Goal: Task Accomplishment & Management: Use online tool/utility

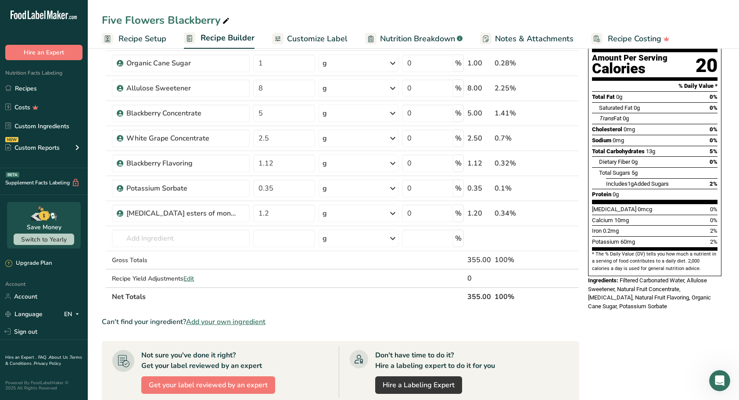
click at [29, 90] on link "Recipes" at bounding box center [44, 88] width 88 height 17
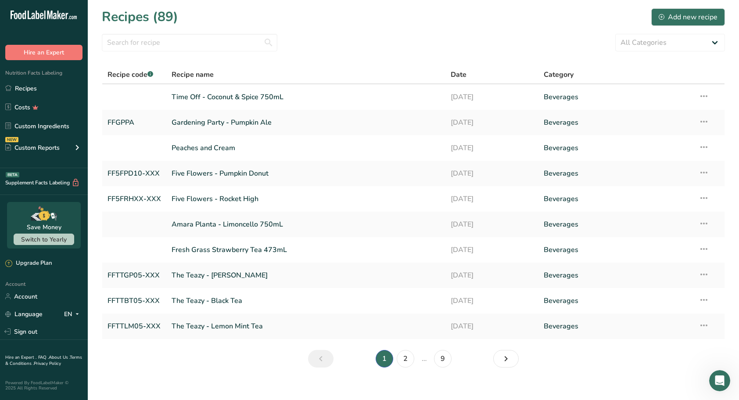
click at [222, 95] on link "Time Off - Coconut & Spice 750mL" at bounding box center [306, 97] width 269 height 18
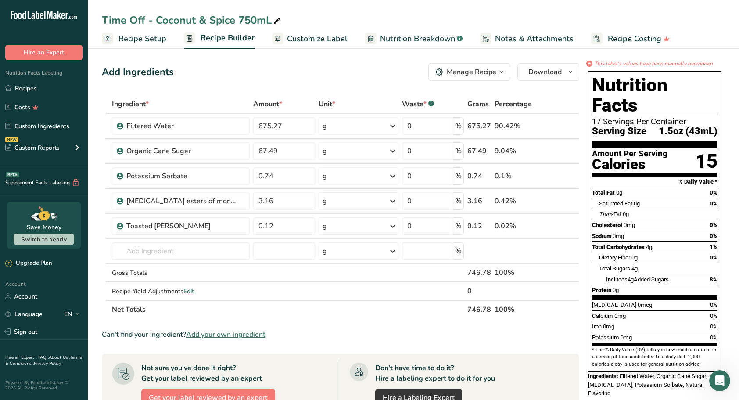
scroll to position [44, 0]
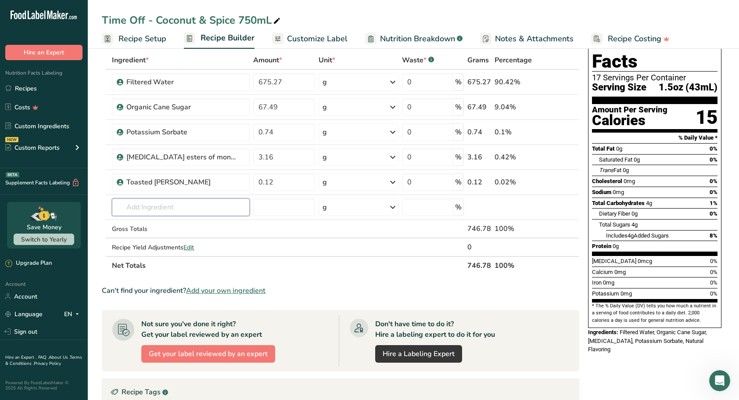
click at [155, 206] on input "text" at bounding box center [181, 207] width 138 height 18
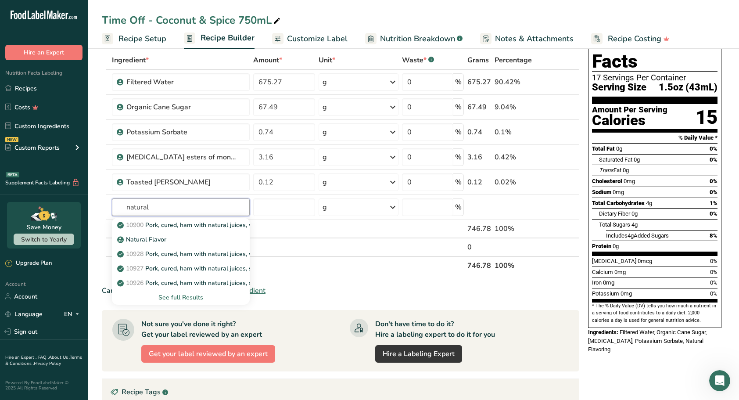
type input "natural"
click at [148, 240] on p "Natural Flavor" at bounding box center [142, 239] width 47 height 9
type input "Natural Flavor"
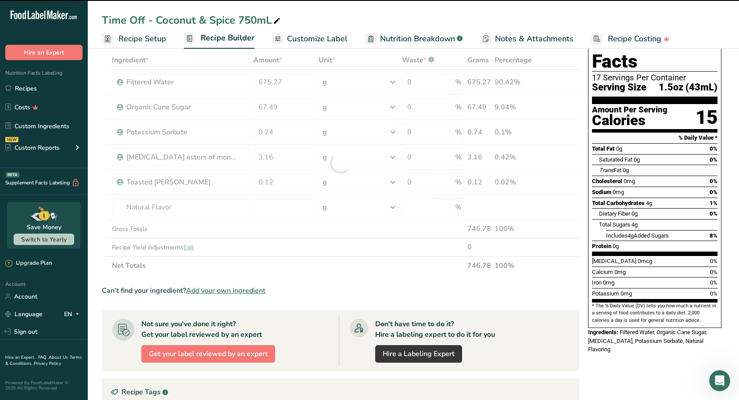
type input "0"
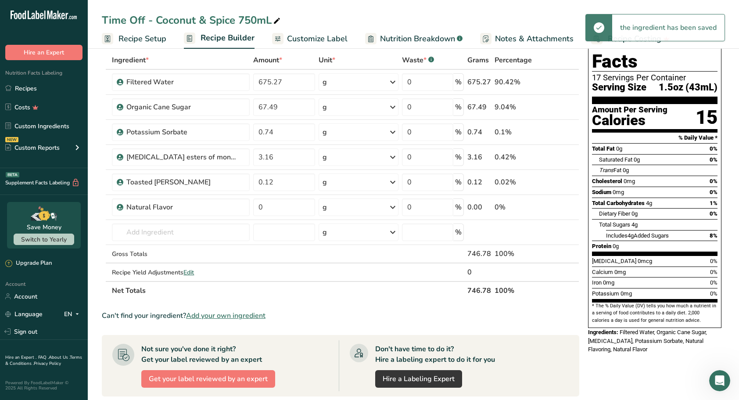
click at [548, 208] on link "i" at bounding box center [546, 207] width 11 height 11
drag, startPoint x: 284, startPoint y: 210, endPoint x: 233, endPoint y: 208, distance: 50.9
click at [233, 208] on tr "Natural Flavor 0 g Weight Units g kg mg See more Volume Units l Volume units re…" at bounding box center [340, 207] width 477 height 25
type input "3.22"
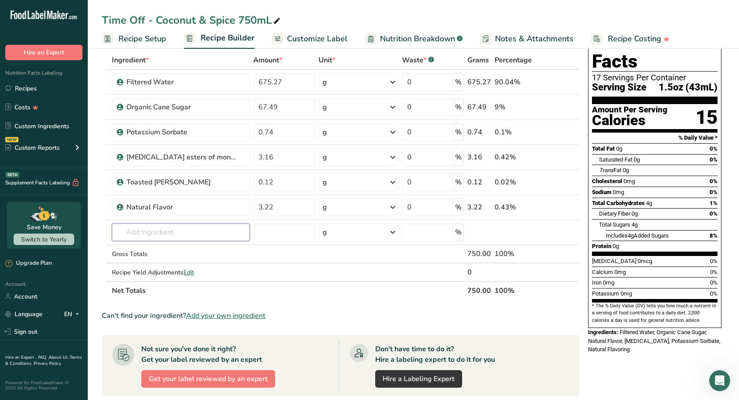
click at [156, 227] on input "text" at bounding box center [181, 232] width 138 height 18
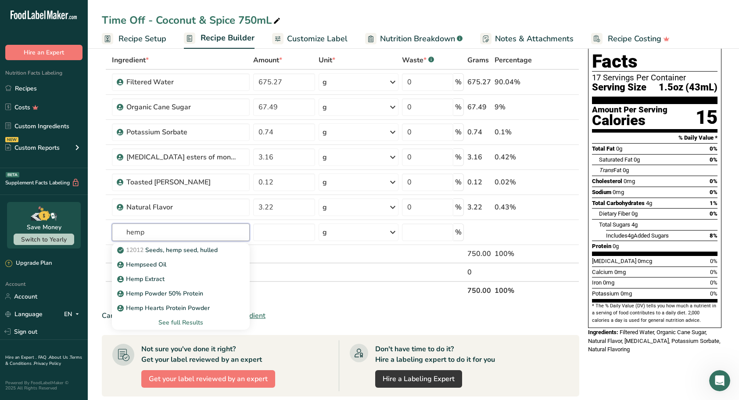
type input "hemp"
click at [161, 283] on link "Hemp Extract" at bounding box center [181, 279] width 138 height 14
type input "Hemp Extract"
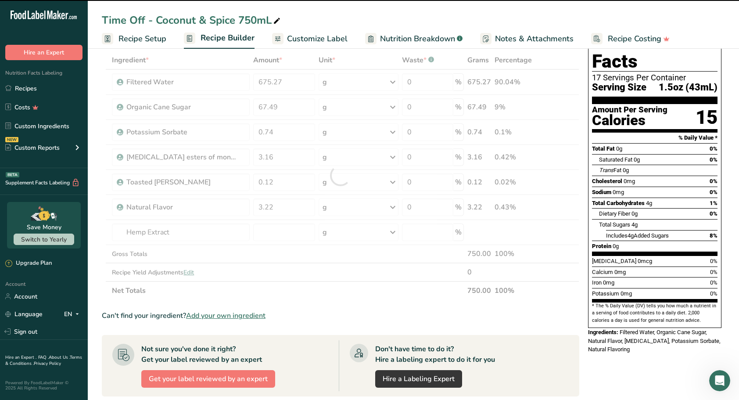
type input "0"
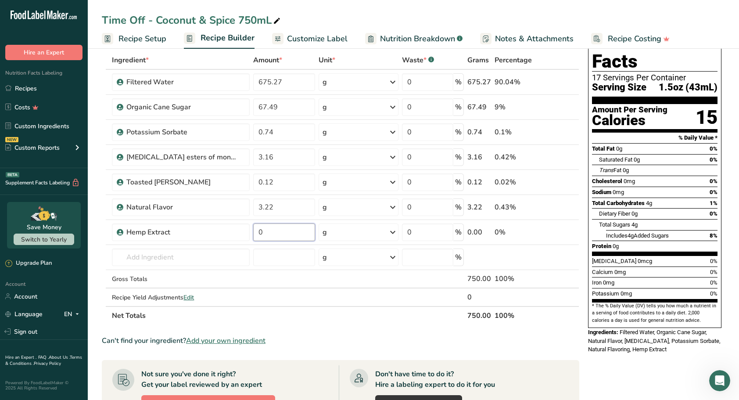
drag, startPoint x: 264, startPoint y: 230, endPoint x: 244, endPoint y: 230, distance: 20.6
click at [244, 230] on tr "Hemp Extract 0 g Weight Units g kg mg See more Volume Units l Volume units requ…" at bounding box center [340, 232] width 477 height 25
type input "1.73"
drag, startPoint x: 283, startPoint y: 79, endPoint x: 231, endPoint y: 80, distance: 51.8
click at [231, 80] on tr "Filtered Water 675.27 g Weight Units g kg mg See more Volume Units l Volume uni…" at bounding box center [340, 82] width 477 height 25
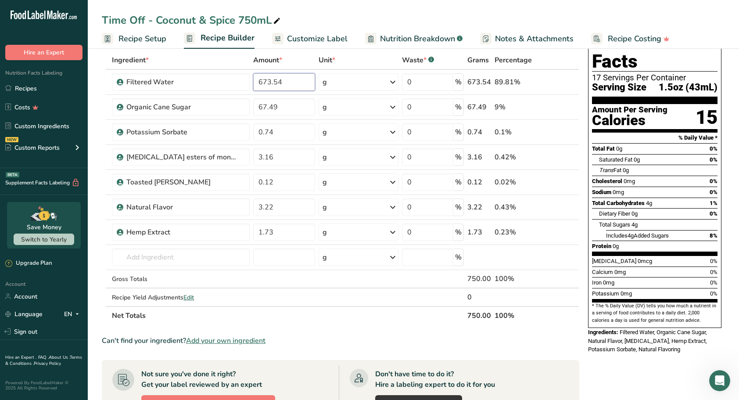
type input "673.54"
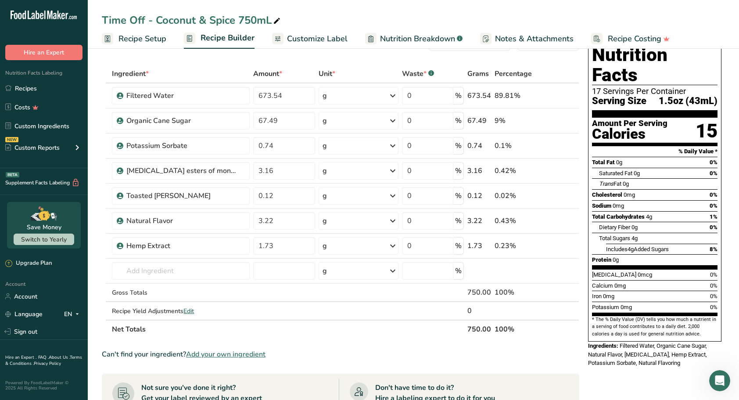
scroll to position [0, 0]
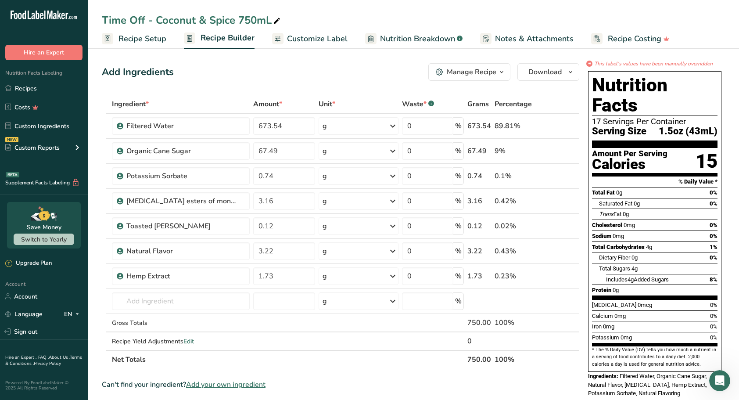
click at [323, 37] on span "Customize Label" at bounding box center [317, 39] width 61 height 12
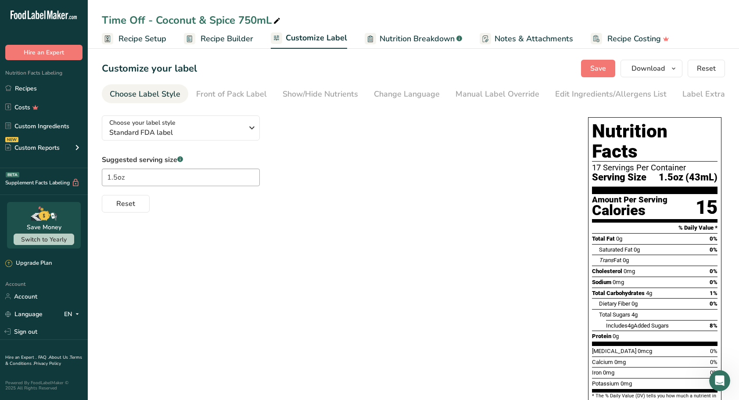
click at [567, 92] on div "Edit Ingredients/Allergens List" at bounding box center [610, 94] width 111 height 12
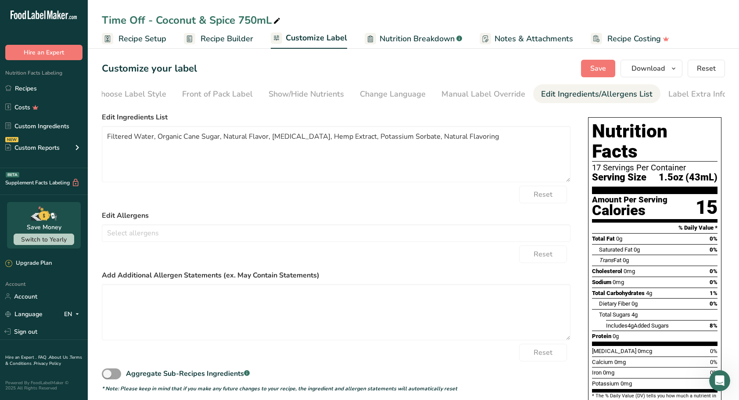
scroll to position [0, 14]
click at [266, 137] on textarea "Filtered Water, Organic Cane Sugar, Natural Flavor, [MEDICAL_DATA], Hemp Extrac…" at bounding box center [336, 154] width 469 height 56
drag, startPoint x: 422, startPoint y: 140, endPoint x: 475, endPoint y: 143, distance: 53.1
click at [475, 143] on textarea "Filtered Water, Organic Cane Sugar, Natural Flavoring, [MEDICAL_DATA], Hemp Ext…" at bounding box center [336, 154] width 469 height 56
type textarea "Filtered Water, Organic Cane Sugar, Natural Flavoring, [MEDICAL_DATA], Hemp Ext…"
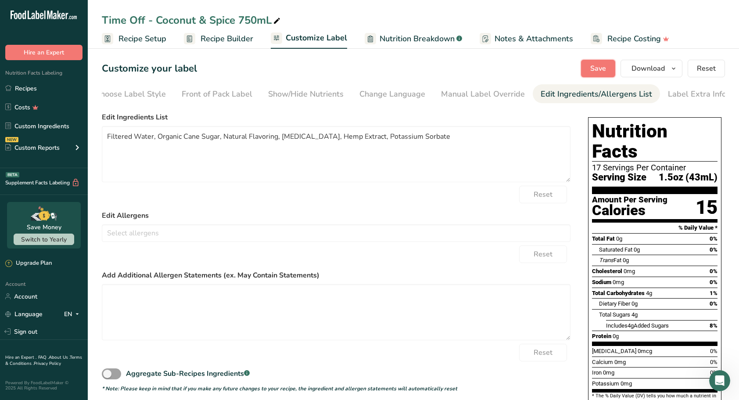
click at [602, 64] on span "Save" at bounding box center [598, 68] width 16 height 11
click at [600, 68] on span "Save" at bounding box center [598, 68] width 16 height 11
click at [226, 39] on span "Recipe Builder" at bounding box center [227, 39] width 53 height 12
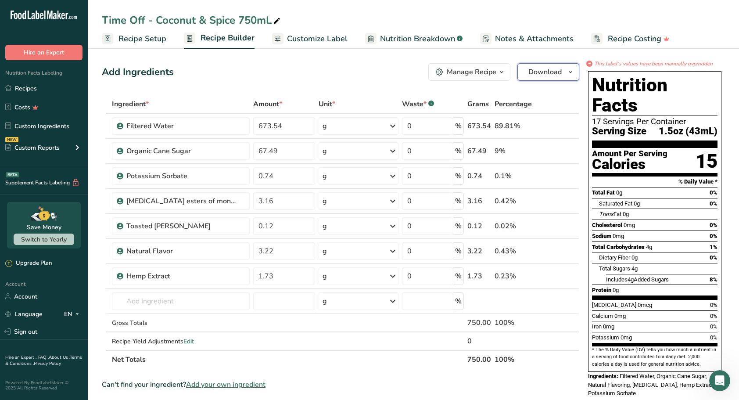
click at [577, 71] on button "Download" at bounding box center [548, 72] width 62 height 18
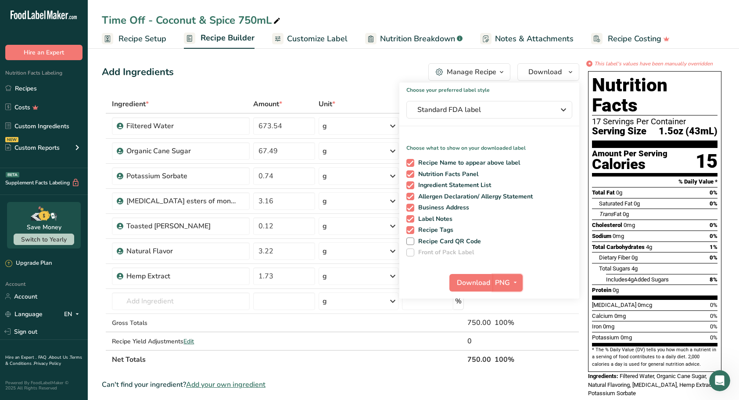
click at [518, 288] on button "PNG" at bounding box center [507, 283] width 30 height 18
click at [514, 329] on link "SVG" at bounding box center [509, 329] width 28 height 14
click at [468, 282] on span "Download" at bounding box center [473, 282] width 33 height 11
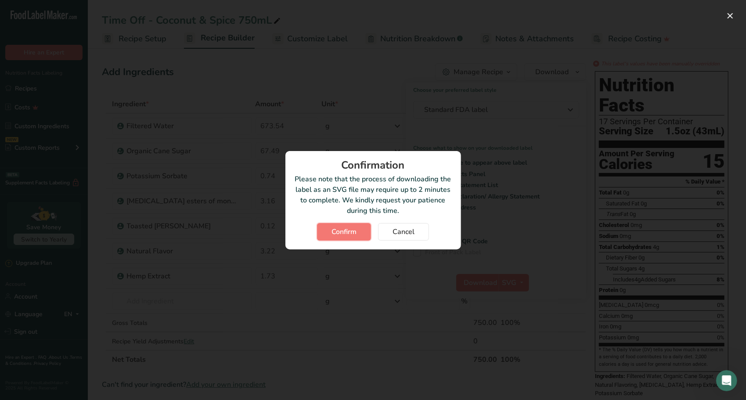
click at [340, 230] on span "Confirm" at bounding box center [343, 231] width 25 height 11
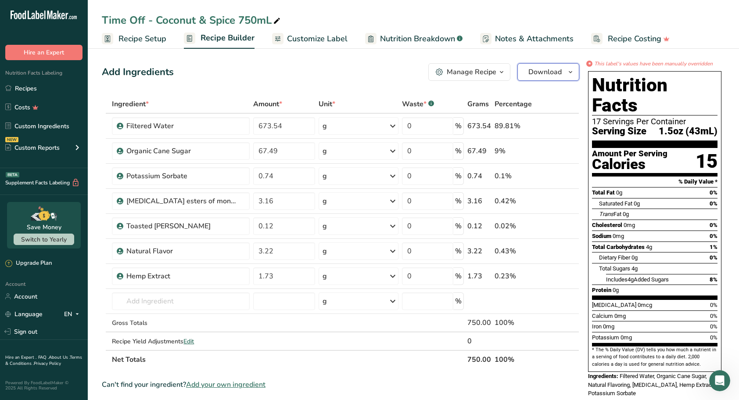
click at [577, 70] on button "Download" at bounding box center [548, 72] width 62 height 18
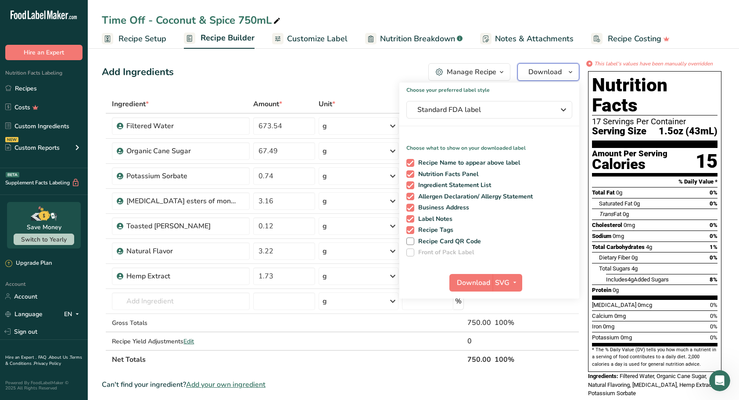
click at [577, 70] on button "Download" at bounding box center [548, 72] width 62 height 18
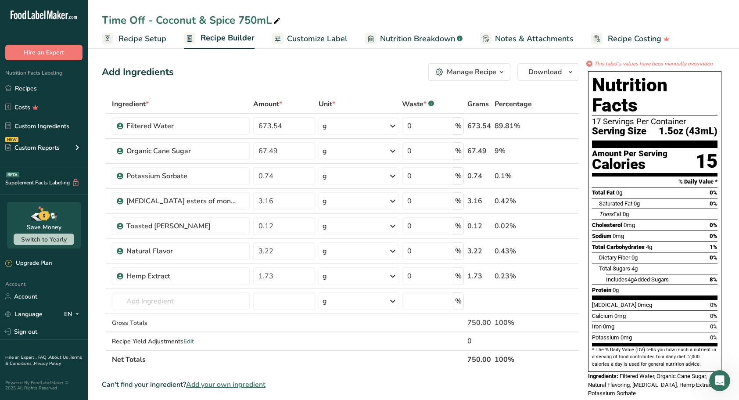
click at [508, 75] on button "Manage Recipe" at bounding box center [469, 72] width 82 height 18
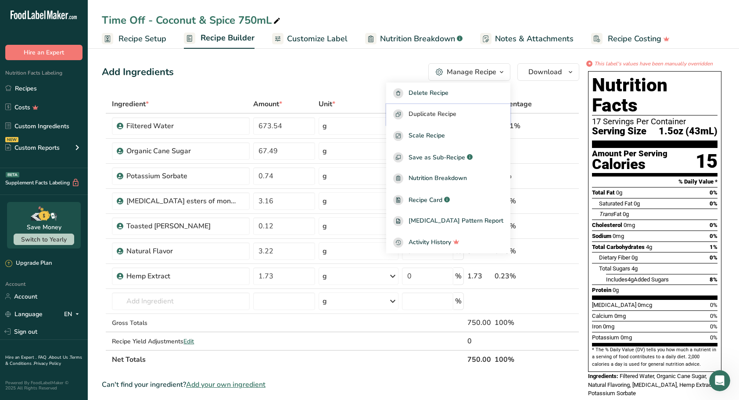
click at [446, 116] on span "Duplicate Recipe" at bounding box center [433, 114] width 48 height 10
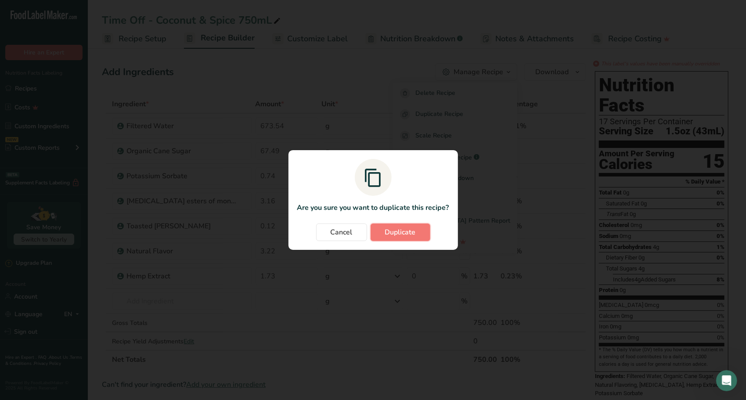
click at [409, 237] on span "Duplicate" at bounding box center [400, 232] width 31 height 11
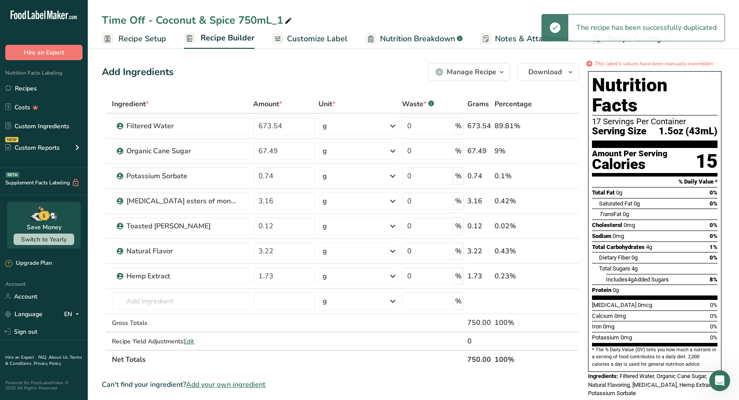
click at [291, 22] on icon at bounding box center [288, 21] width 8 height 12
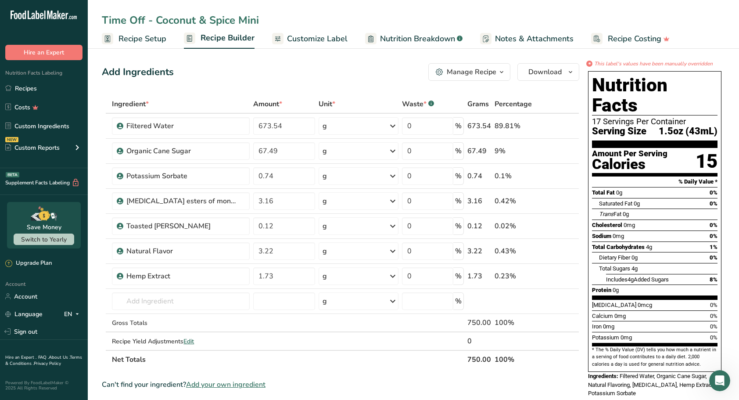
type input "Time Off - Coconut & Spice Mini"
click at [504, 71] on icon "button" at bounding box center [501, 72] width 7 height 11
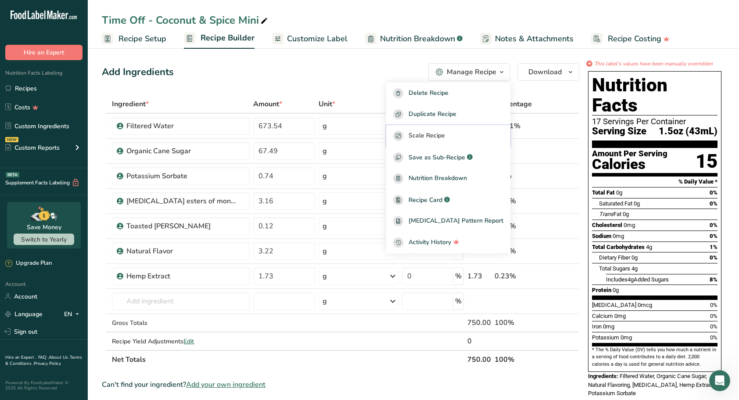
click at [445, 132] on span "Scale Recipe" at bounding box center [427, 136] width 36 height 10
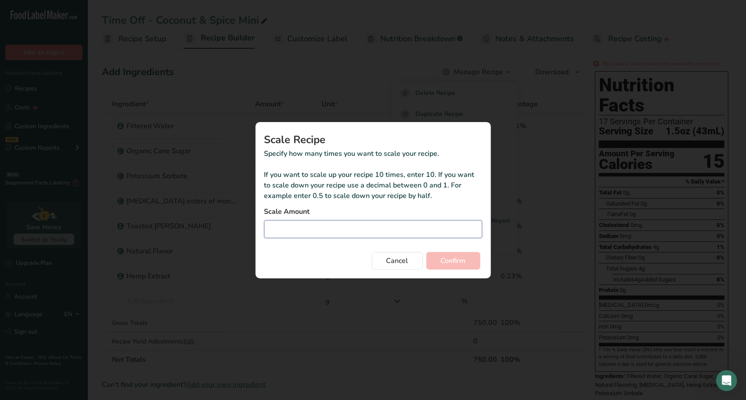
click at [348, 230] on input "Duplicate recipe modal" at bounding box center [373, 229] width 218 height 18
type input "0.079"
click at [452, 264] on span "Confirm" at bounding box center [453, 260] width 25 height 11
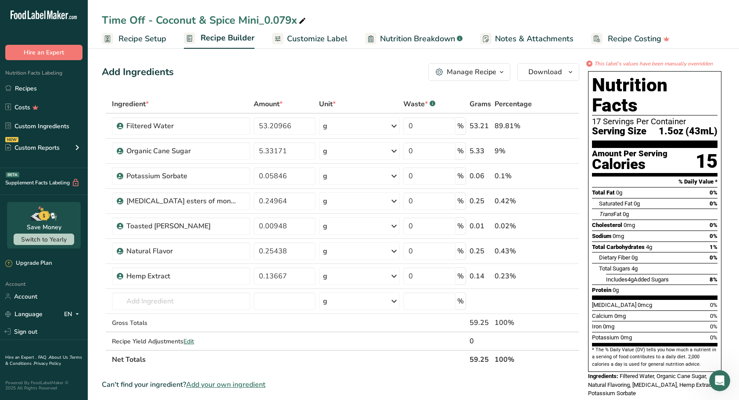
click at [151, 37] on span "Recipe Setup" at bounding box center [142, 39] width 48 height 12
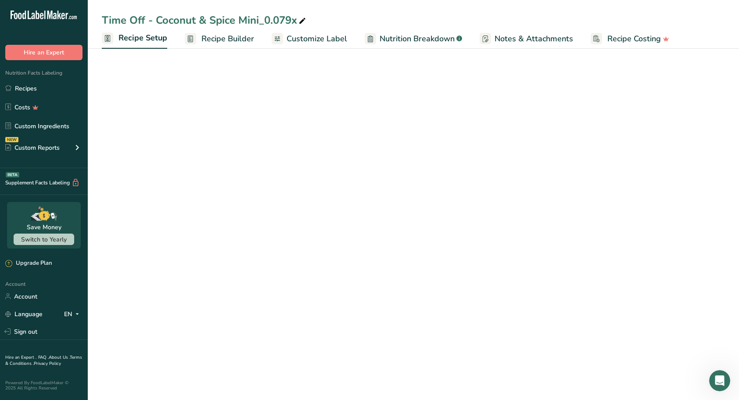
select select "5"
select select "22"
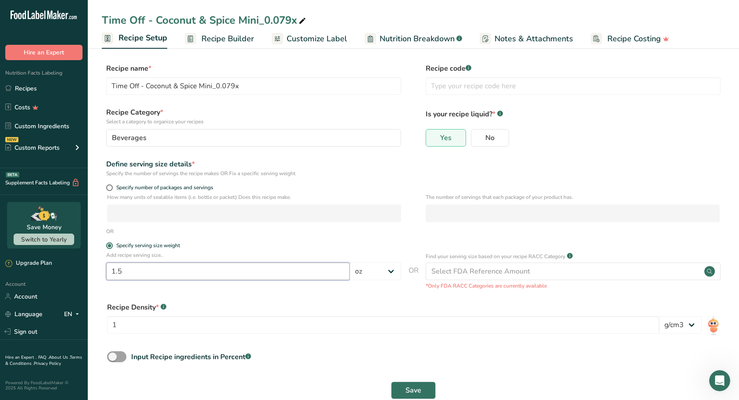
drag, startPoint x: 129, startPoint y: 269, endPoint x: 112, endPoint y: 269, distance: 16.7
click at [112, 269] on input "1.5" at bounding box center [228, 271] width 244 height 18
type input "2"
click at [408, 392] on span "Save" at bounding box center [413, 390] width 16 height 11
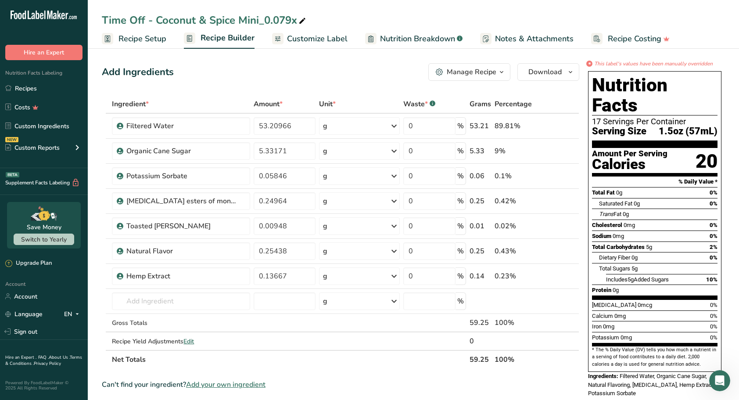
click at [305, 42] on span "Customize Label" at bounding box center [317, 39] width 61 height 12
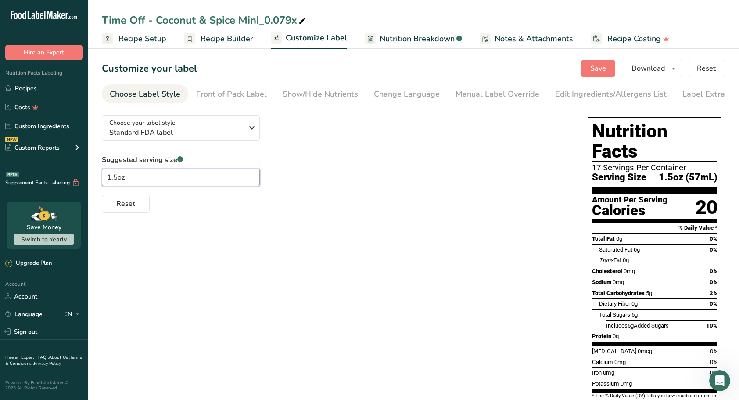
drag, startPoint x: 132, startPoint y: 179, endPoint x: 2, endPoint y: 165, distance: 131.0
click at [2, 165] on div ".a-20{fill:#fff;} Hire an Expert Nutrition Facts Labeling Recipes Costs Custom …" at bounding box center [369, 233] width 739 height 466
type input "2oz"
click at [599, 65] on span "Save" at bounding box center [598, 68] width 16 height 11
click at [36, 88] on link "Recipes" at bounding box center [44, 88] width 88 height 17
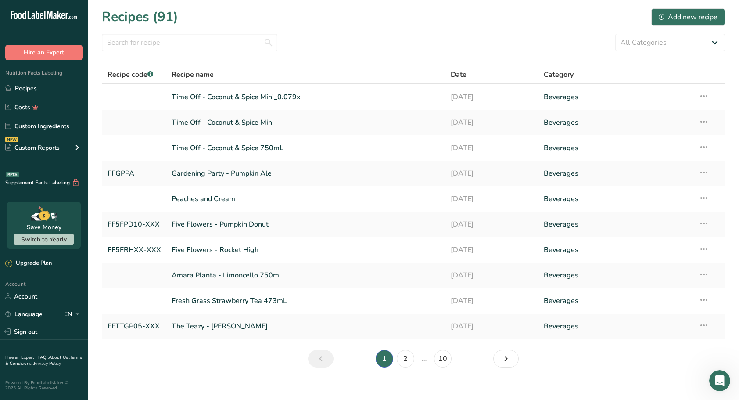
click at [253, 146] on link "Time Off - Coconut & Spice 750mL" at bounding box center [306, 148] width 269 height 18
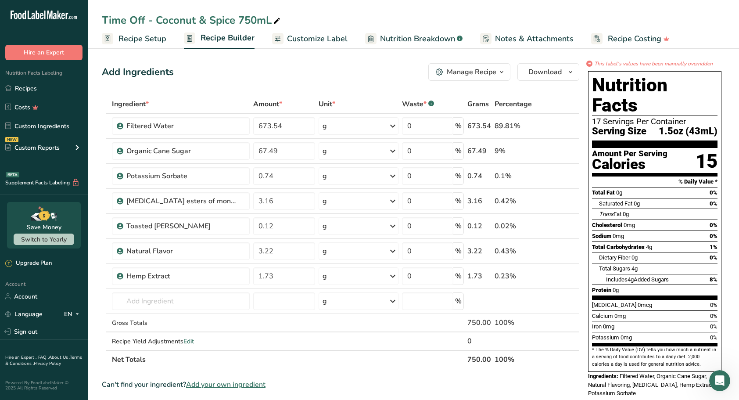
click at [137, 34] on span "Recipe Setup" at bounding box center [142, 39] width 48 height 12
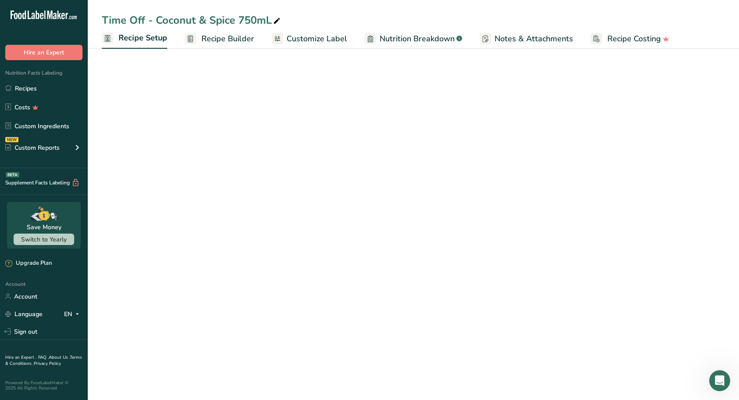
select select "5"
select select "22"
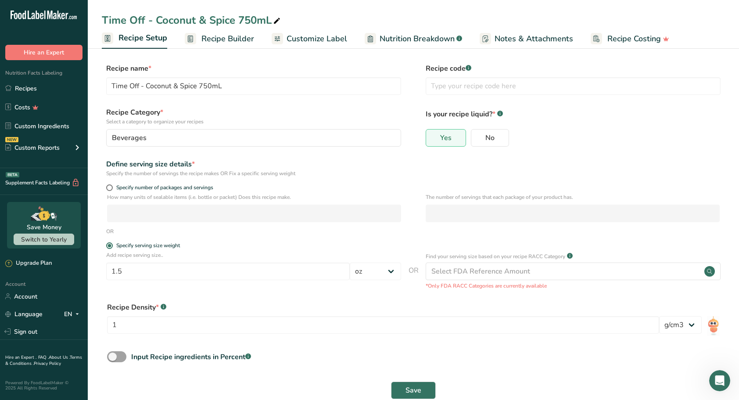
click at [106, 187] on span at bounding box center [109, 187] width 7 height 7
click at [106, 187] on input "Specify number of packages and servings" at bounding box center [109, 188] width 6 height 6
radio input "true"
radio input "false"
select select "0"
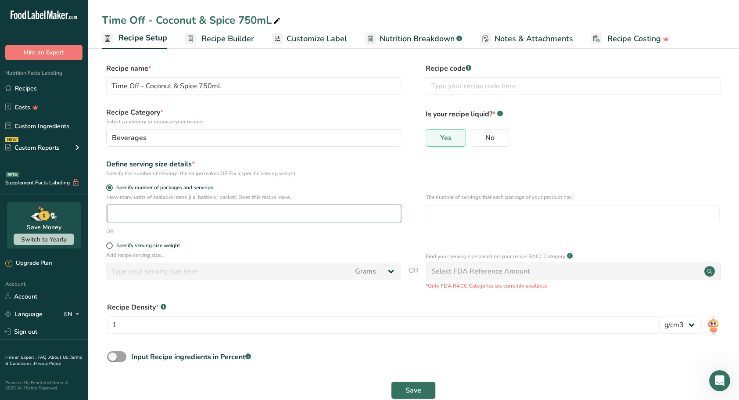
click at [135, 215] on input "number" at bounding box center [254, 214] width 294 height 18
type input "1"
type input "17"
click at [425, 390] on button "Save" at bounding box center [413, 390] width 45 height 18
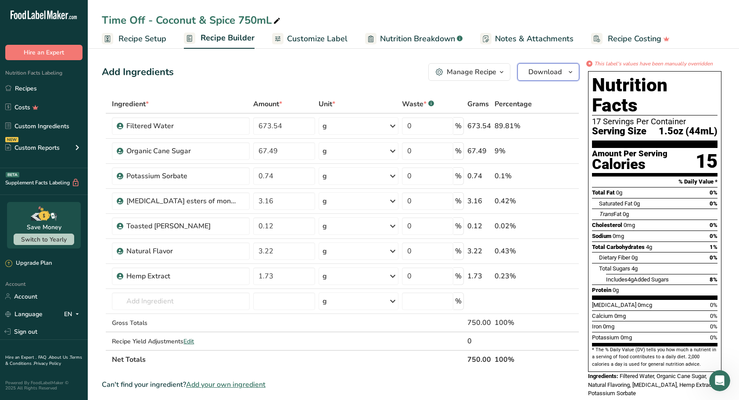
click at [571, 68] on icon "button" at bounding box center [570, 72] width 7 height 11
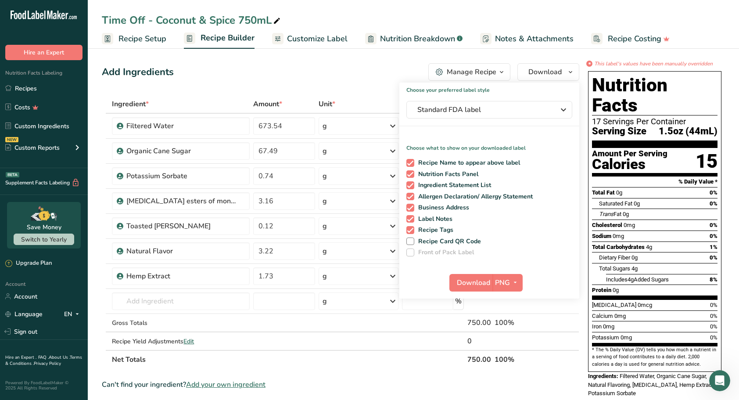
click at [523, 283] on div "Download PNG PNG BMP SVG PDF TXT" at bounding box center [489, 284] width 180 height 28
click at [520, 284] on span "button" at bounding box center [515, 282] width 11 height 11
click at [511, 327] on link "SVG" at bounding box center [509, 329] width 28 height 14
click at [466, 289] on button "Download" at bounding box center [470, 283] width 43 height 18
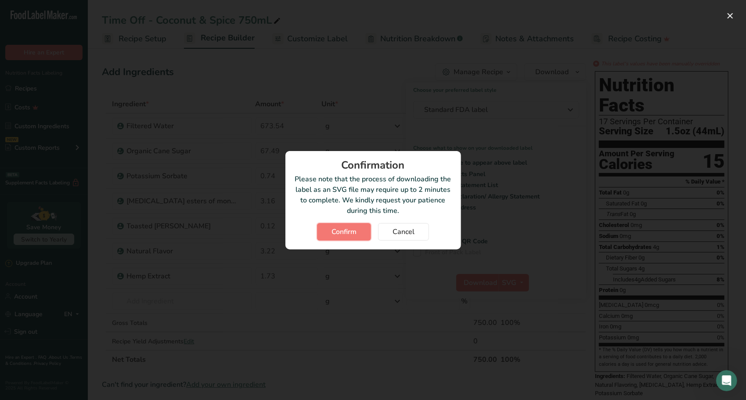
click at [335, 233] on span "Confirm" at bounding box center [343, 231] width 25 height 11
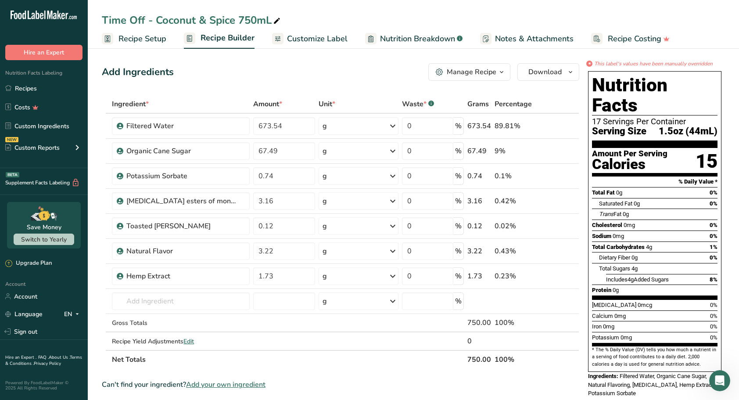
click at [49, 84] on link "Recipes" at bounding box center [44, 88] width 88 height 17
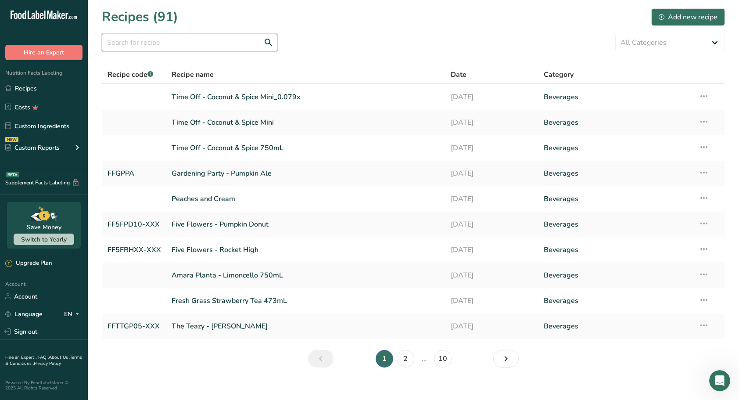
click at [176, 41] on input "text" at bounding box center [190, 43] width 176 height 18
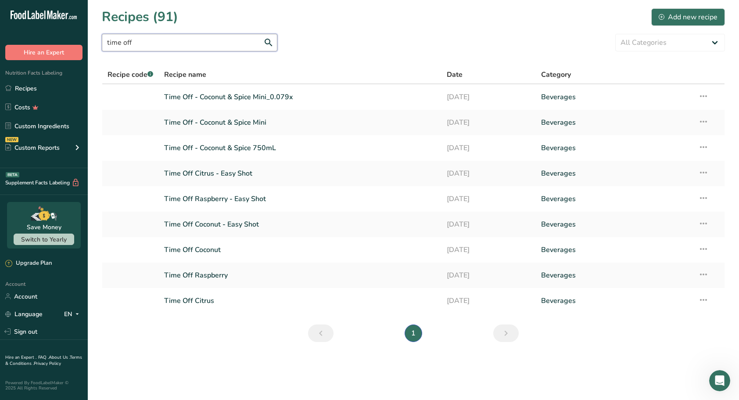
type input "time off"
click at [228, 196] on link "Time Off Raspberry - Easy Shot" at bounding box center [300, 199] width 273 height 18
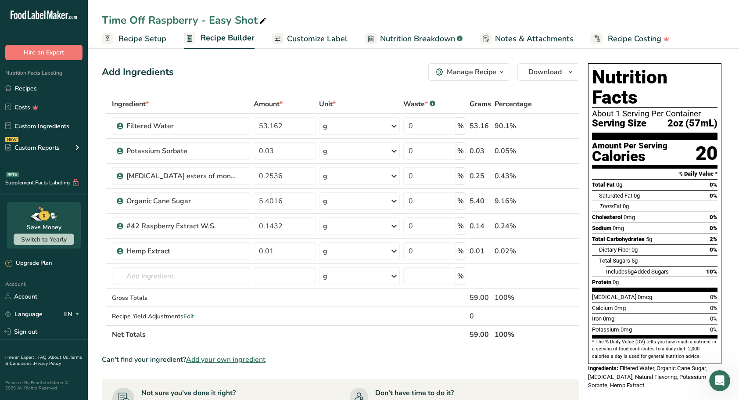
click at [21, 85] on link "Recipes" at bounding box center [44, 88] width 88 height 17
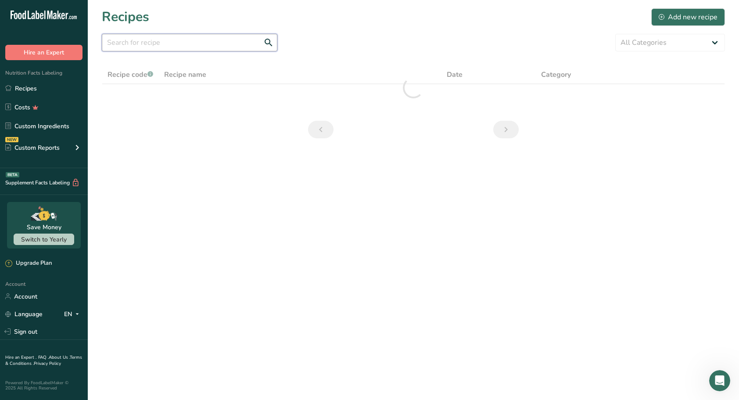
click at [178, 45] on input "text" at bounding box center [190, 43] width 176 height 18
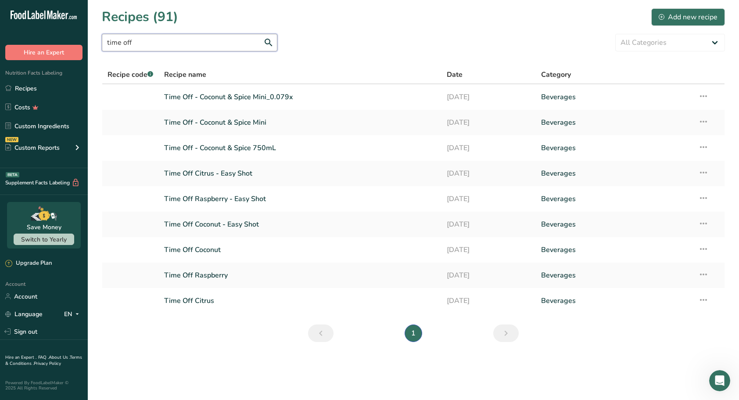
type input "time off"
click at [200, 274] on link "Time Off Raspberry" at bounding box center [300, 275] width 273 height 18
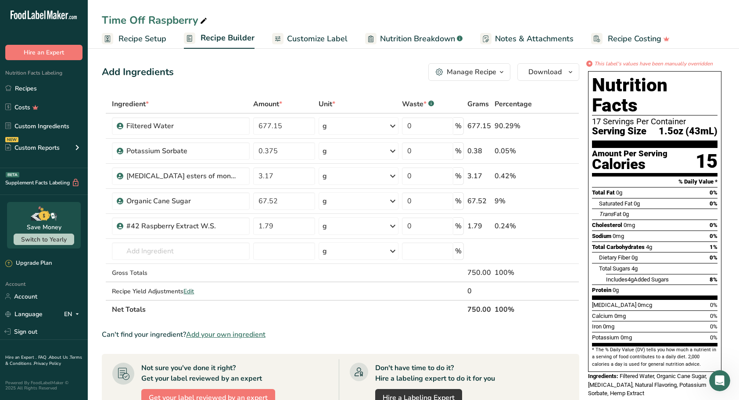
click at [133, 34] on span "Recipe Setup" at bounding box center [142, 39] width 48 height 12
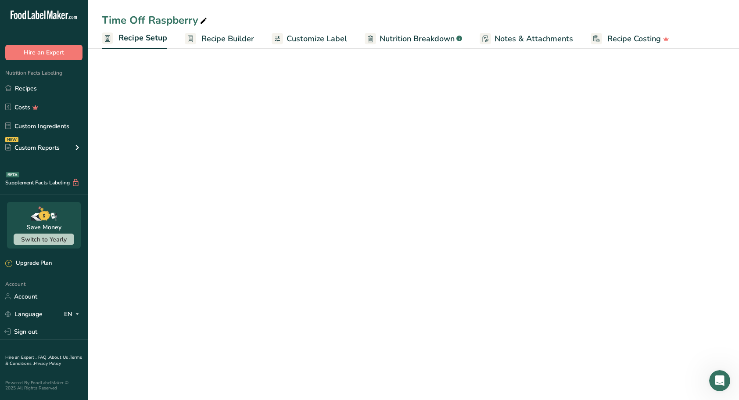
select select "5"
select select "22"
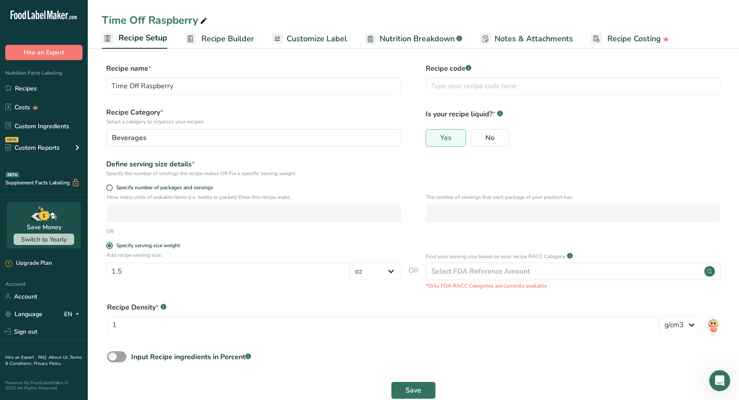
click at [105, 187] on div "Specify number of packages and servings" at bounding box center [413, 188] width 623 height 9
click at [110, 189] on span at bounding box center [109, 187] width 7 height 7
click at [110, 189] on input "Specify number of packages and servings" at bounding box center [109, 188] width 6 height 6
radio input "true"
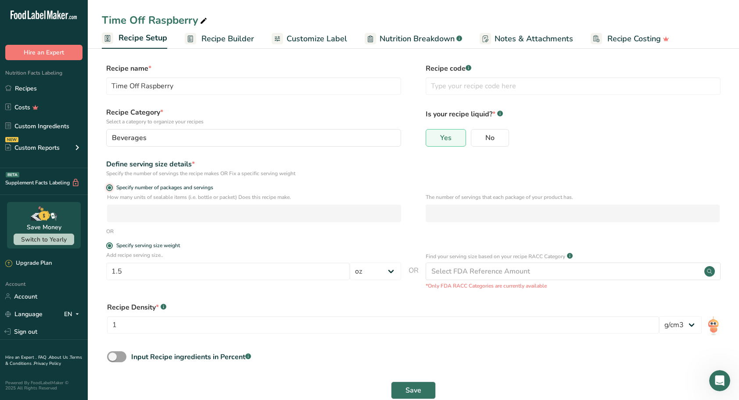
radio input "false"
select select "0"
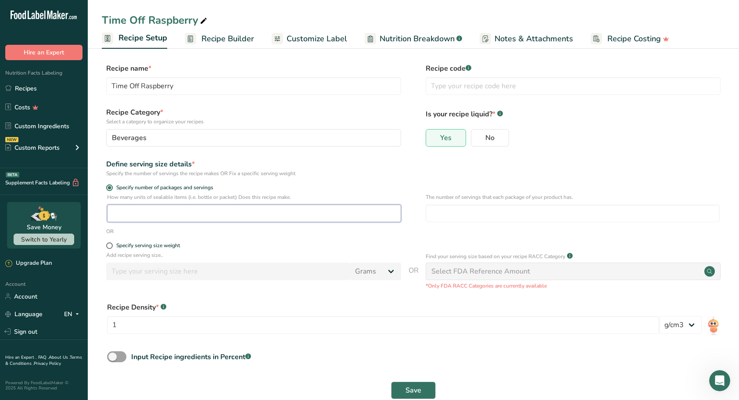
click at [124, 218] on input "number" at bounding box center [254, 214] width 294 height 18
type input "1"
type input "17"
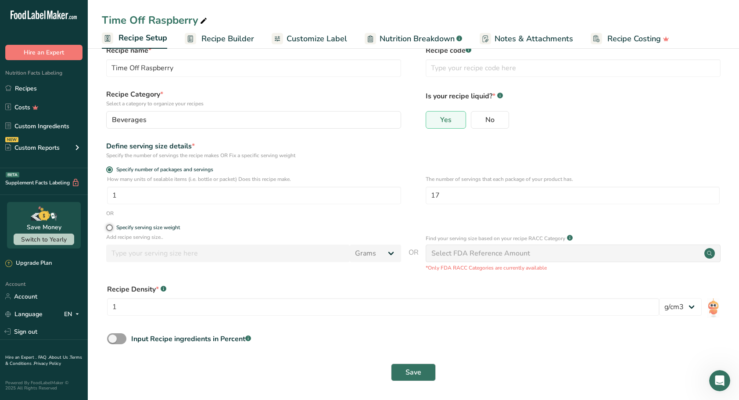
scroll to position [18, 0]
click at [416, 376] on span "Save" at bounding box center [413, 371] width 16 height 11
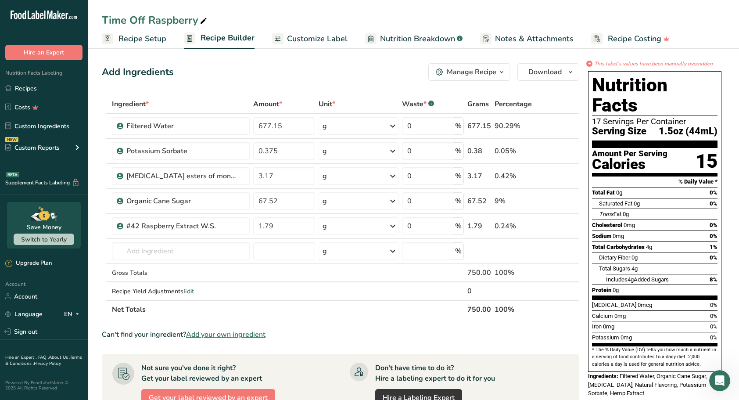
click at [34, 88] on link "Recipes" at bounding box center [44, 88] width 88 height 17
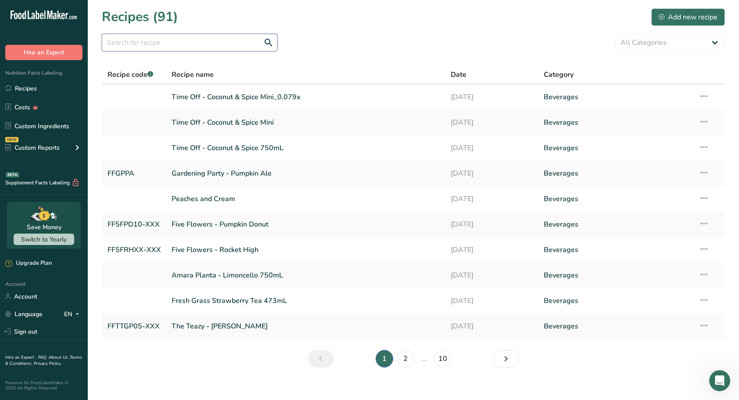
click at [173, 41] on input "text" at bounding box center [190, 43] width 176 height 18
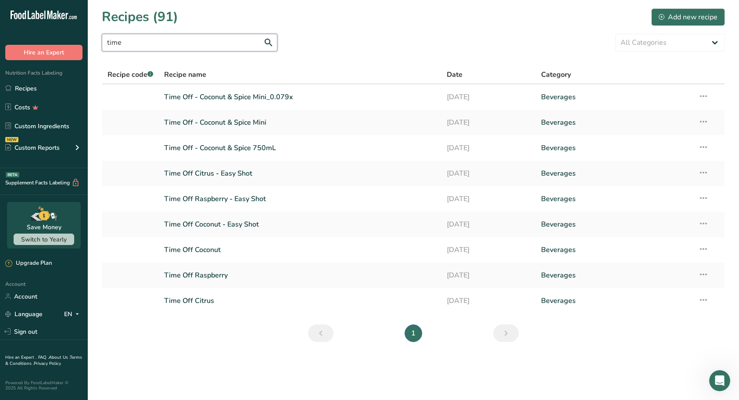
type input "time"
click at [208, 251] on link "Time Off Coconut" at bounding box center [300, 249] width 273 height 18
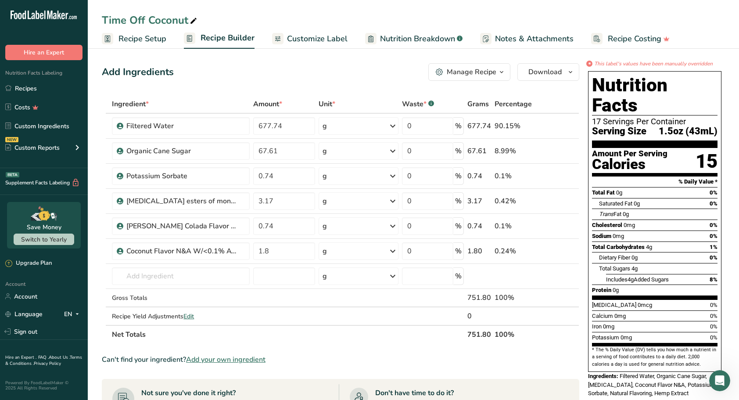
click at [138, 39] on span "Recipe Setup" at bounding box center [142, 39] width 48 height 12
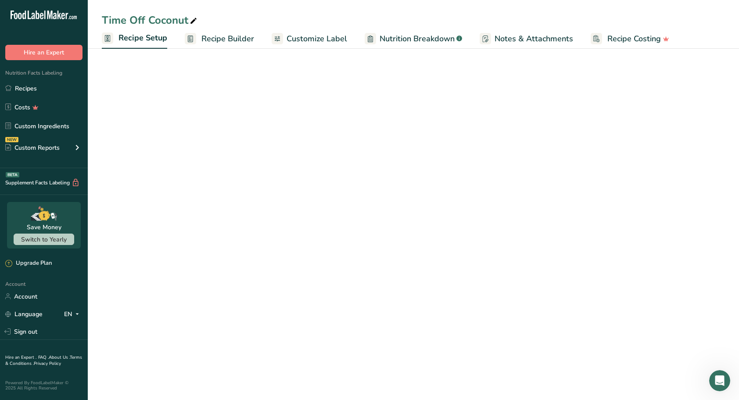
select select "5"
select select "22"
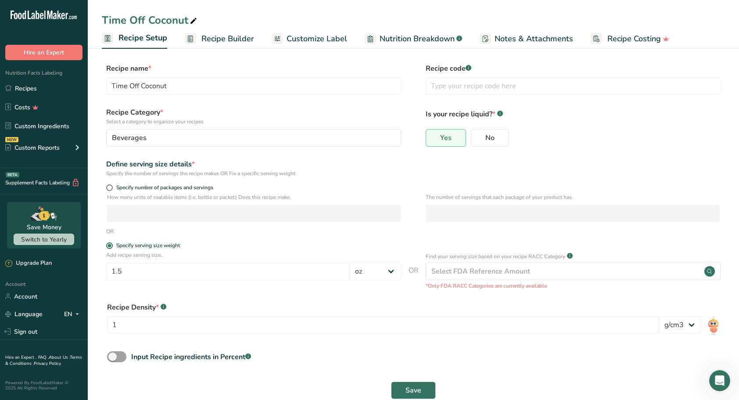
click at [107, 185] on label "Specify number of packages and servings" at bounding box center [253, 187] width 295 height 7
click at [107, 185] on input "Specify number of packages and servings" at bounding box center [109, 188] width 6 height 6
radio input "true"
radio input "false"
select select "0"
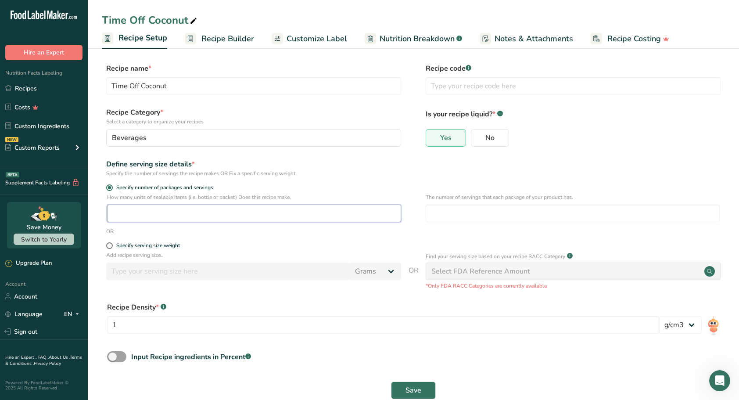
click at [129, 210] on input "number" at bounding box center [254, 214] width 294 height 18
type input "1"
type input "17"
click at [408, 389] on span "Save" at bounding box center [413, 390] width 16 height 11
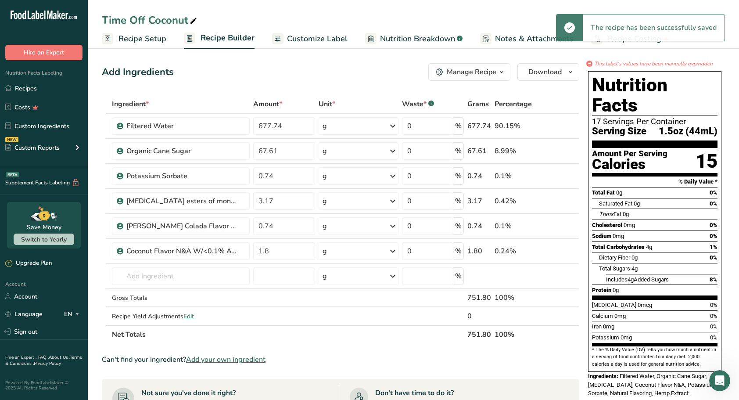
click at [298, 65] on div "Add Ingredients Manage Recipe Delete Recipe Duplicate Recipe Scale Recipe Save …" at bounding box center [340, 72] width 477 height 18
click at [24, 86] on link "Recipes" at bounding box center [44, 88] width 88 height 17
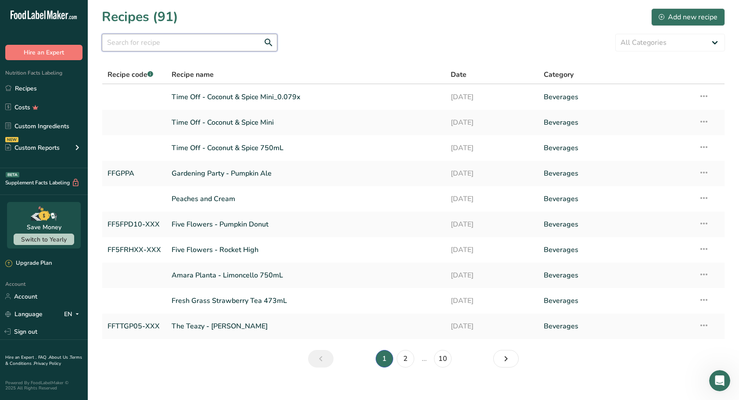
click at [151, 34] on input "text" at bounding box center [190, 43] width 176 height 18
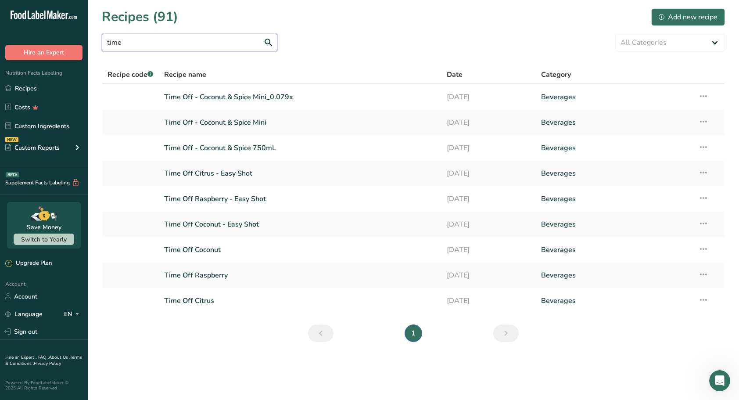
type input "time"
click at [197, 298] on link "Time Off Citrus" at bounding box center [300, 300] width 273 height 18
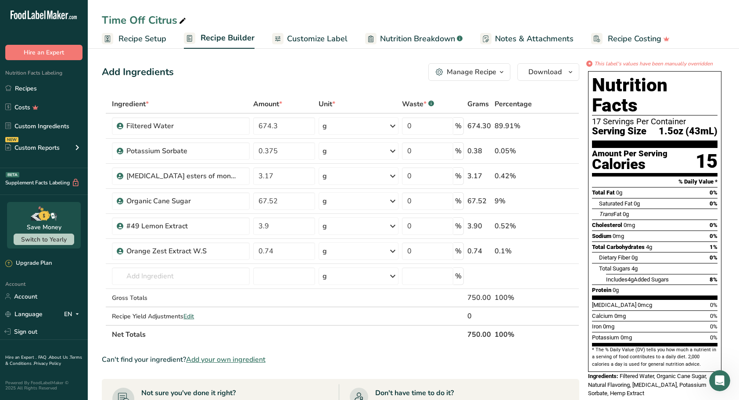
click at [138, 31] on link "Recipe Setup" at bounding box center [134, 39] width 65 height 20
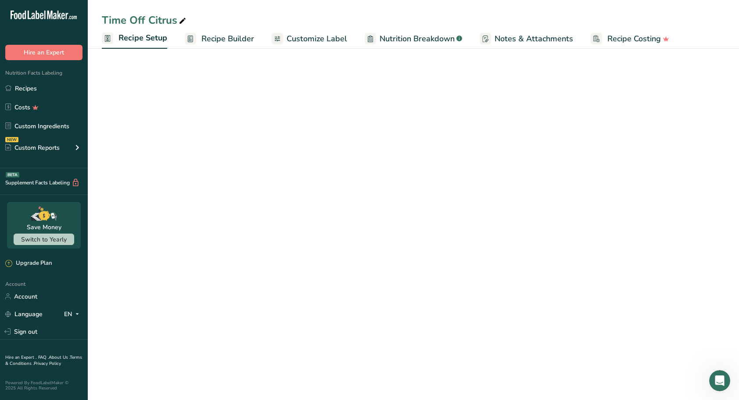
select select "5"
select select "22"
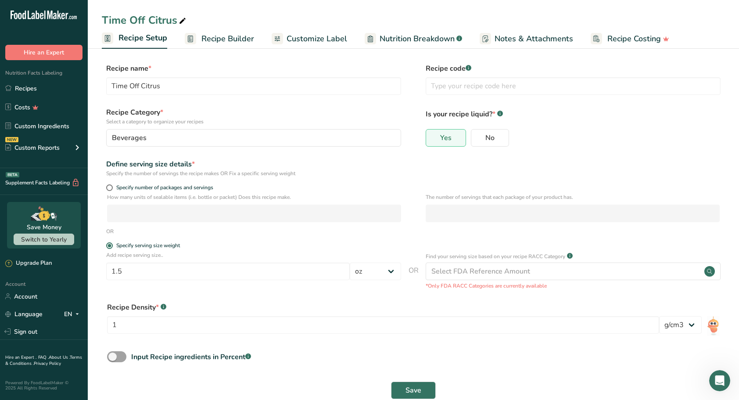
click at [107, 189] on span at bounding box center [109, 187] width 7 height 7
click at [107, 189] on input "Specify number of packages and servings" at bounding box center [109, 188] width 6 height 6
radio input "true"
radio input "false"
select select "0"
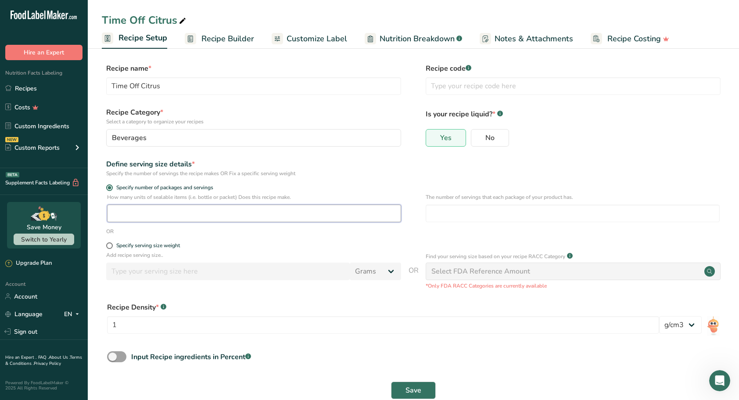
click at [145, 219] on input "number" at bounding box center [254, 214] width 294 height 18
type input "1"
type input "17"
click at [413, 389] on span "Save" at bounding box center [413, 390] width 16 height 11
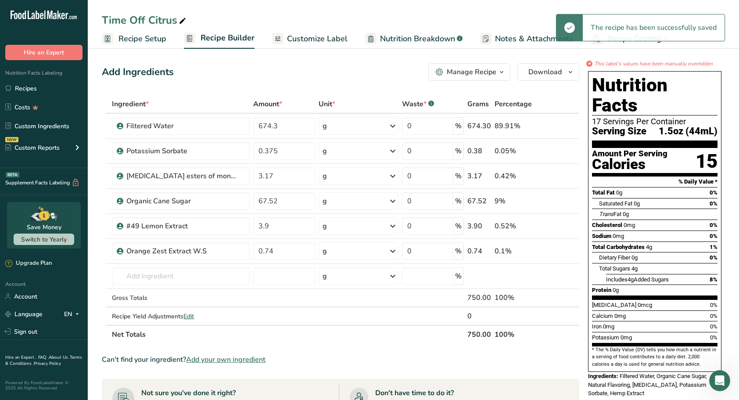
click at [26, 88] on link "Recipes" at bounding box center [44, 88] width 88 height 17
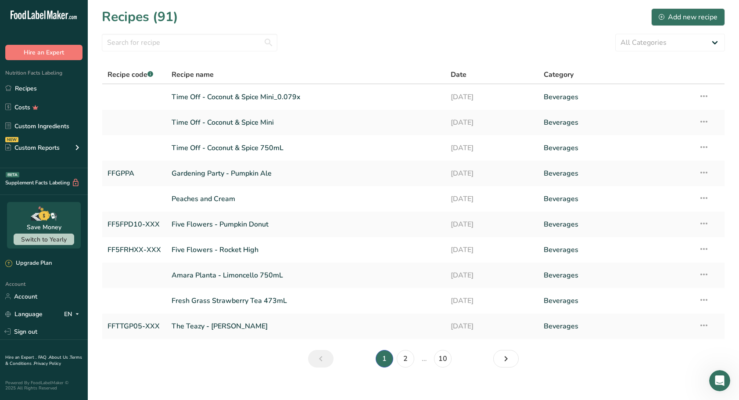
click at [238, 98] on link "Time Off - Coconut & Spice Mini_0.079x" at bounding box center [306, 97] width 269 height 18
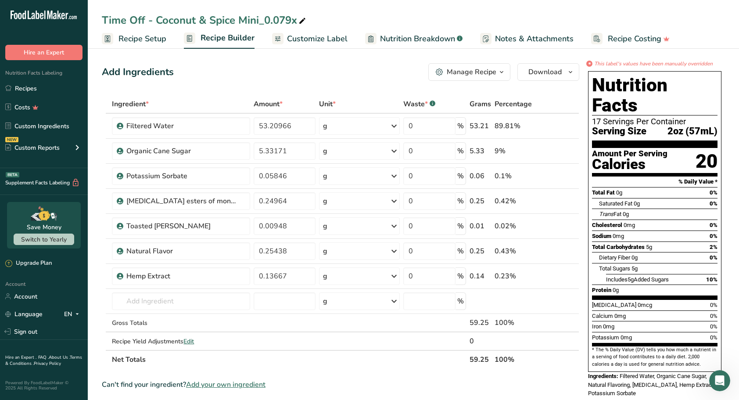
click at [149, 40] on span "Recipe Setup" at bounding box center [142, 39] width 48 height 12
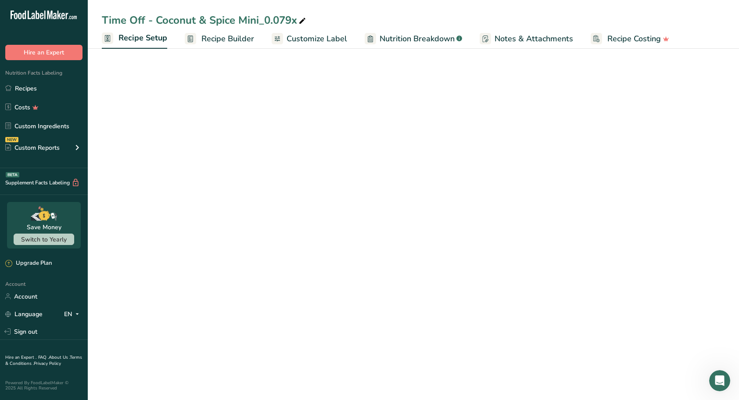
select select "5"
select select "22"
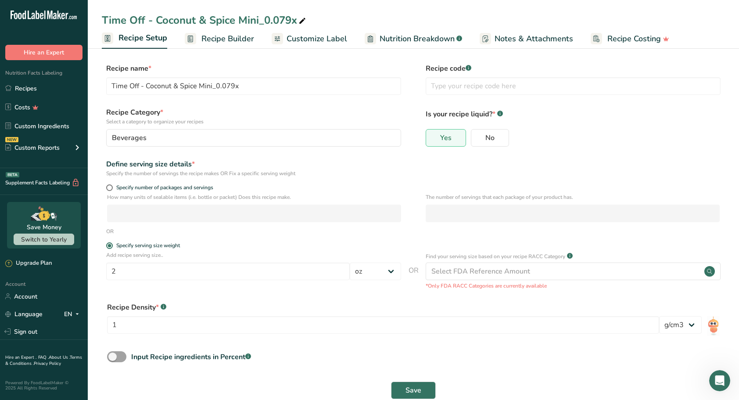
click at [111, 187] on span at bounding box center [109, 187] width 7 height 7
click at [111, 187] on input "Specify number of packages and servings" at bounding box center [109, 188] width 6 height 6
radio input "true"
radio input "false"
select select "0"
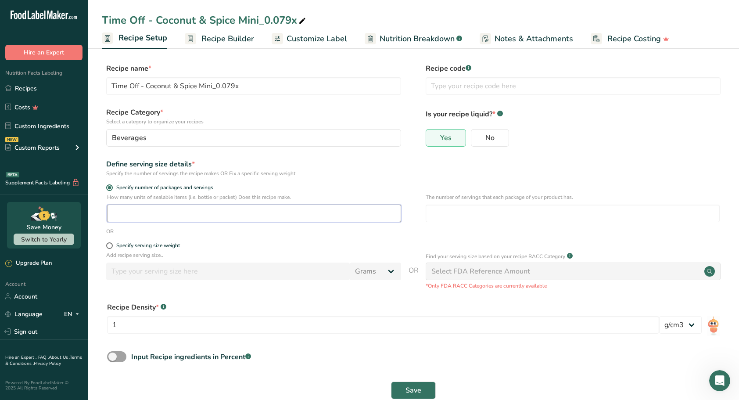
click at [140, 214] on input "number" at bounding box center [254, 214] width 294 height 18
type input "1"
click at [415, 392] on span "Save" at bounding box center [413, 390] width 16 height 11
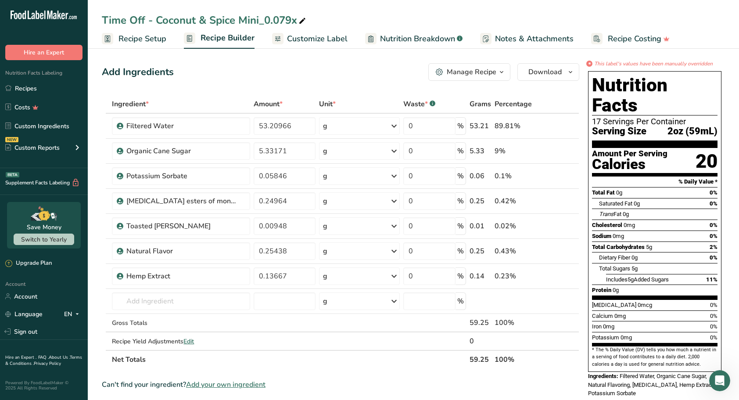
click at [257, 72] on div "Add Ingredients Manage Recipe Delete Recipe Duplicate Recipe Scale Recipe Save …" at bounding box center [340, 72] width 477 height 18
click at [37, 92] on link "Recipes" at bounding box center [44, 88] width 88 height 17
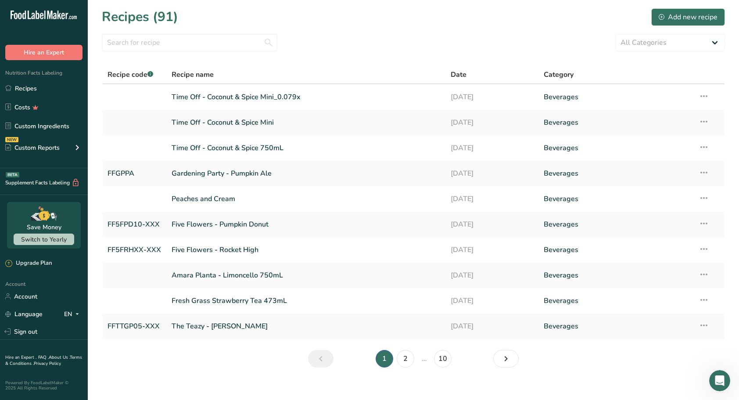
click at [705, 123] on icon at bounding box center [704, 122] width 11 height 16
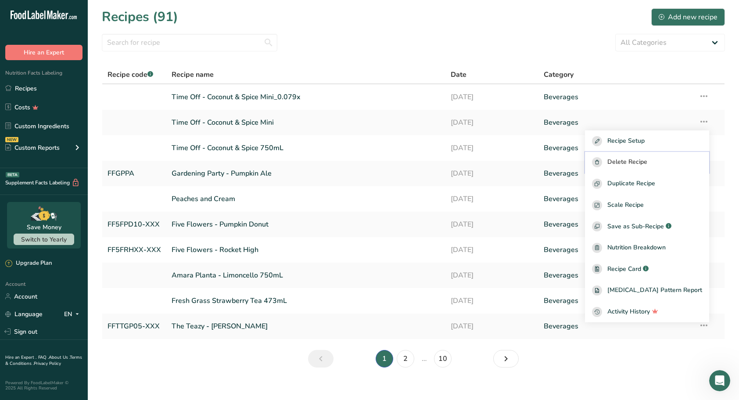
click at [642, 166] on span "Delete Recipe" at bounding box center [627, 162] width 40 height 10
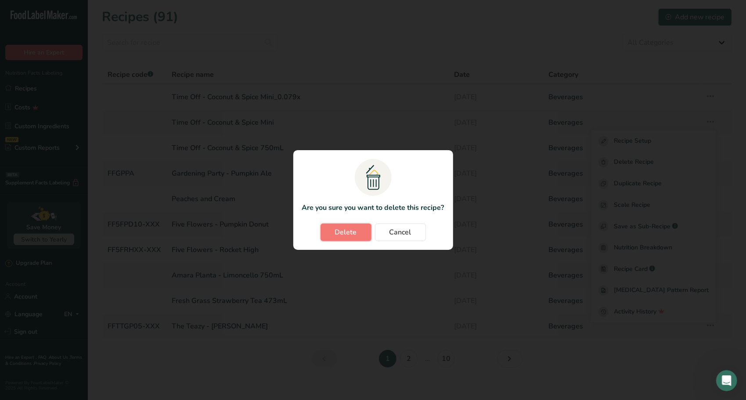
click at [347, 235] on span "Delete" at bounding box center [346, 232] width 22 height 11
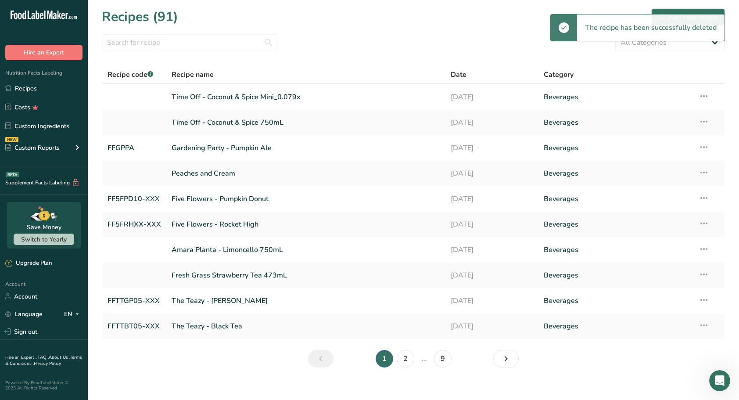
click at [289, 96] on link "Time Off - Coconut & Spice Mini_0.079x" at bounding box center [306, 97] width 269 height 18
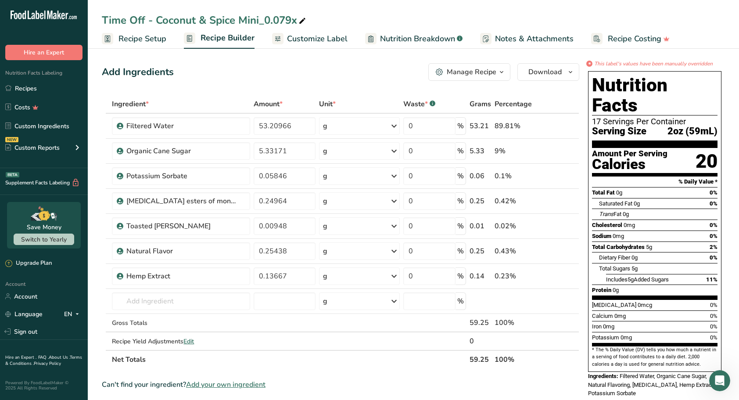
click at [301, 19] on icon at bounding box center [302, 21] width 8 height 12
type input "Time Off - Coconut & Spice Mini"
click at [321, 74] on div "Add Ingredients Manage Recipe Delete Recipe Duplicate Recipe Scale Recipe Save …" at bounding box center [340, 72] width 477 height 18
click at [19, 88] on link "Recipes" at bounding box center [44, 88] width 88 height 17
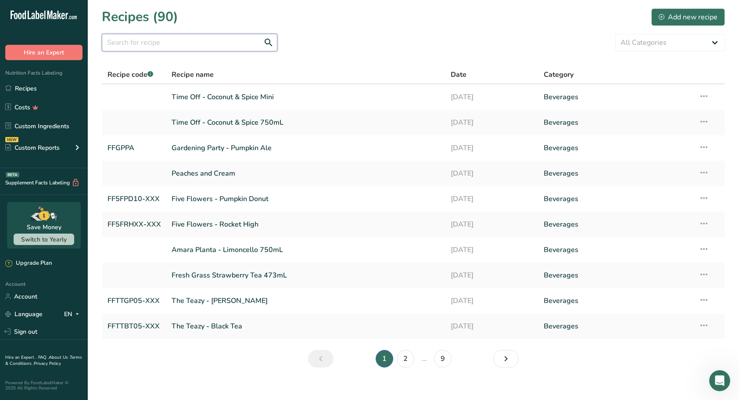
click at [196, 44] on input "text" at bounding box center [190, 43] width 176 height 18
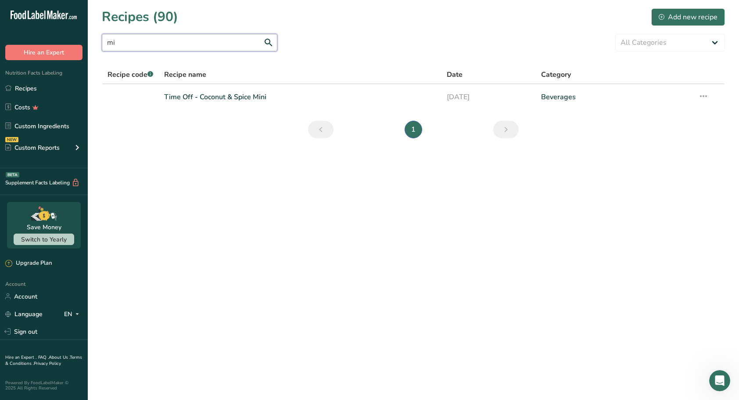
type input "m"
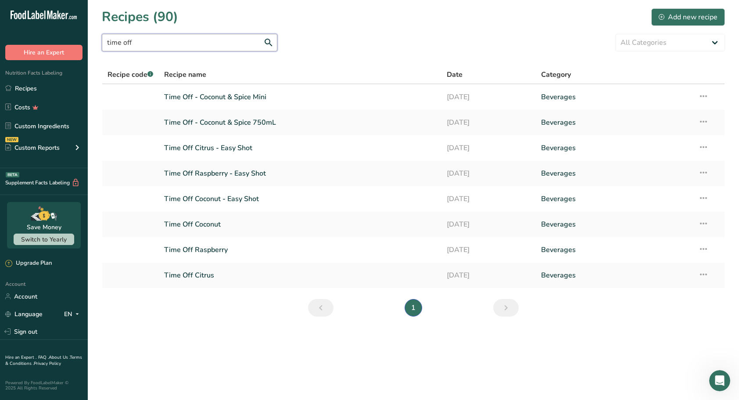
type input "time off"
click at [222, 141] on link "Time Off Citrus - Easy Shot" at bounding box center [300, 148] width 273 height 18
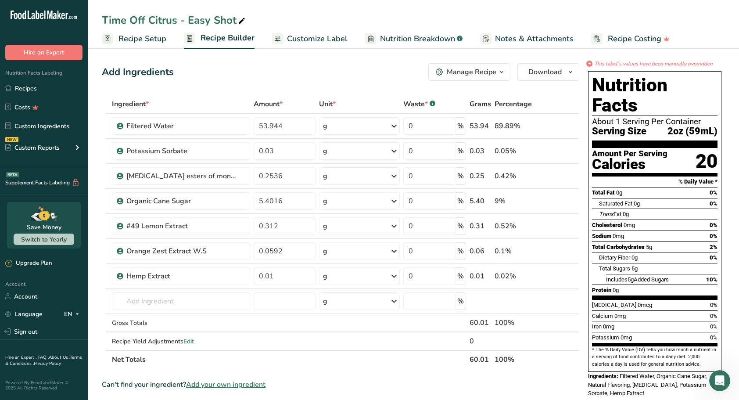
click at [167, 41] on ul "Recipe Setup Recipe Builder Customize Label Nutrition Breakdown .a-a{fill:#3473…" at bounding box center [413, 38] width 651 height 21
click at [133, 35] on span "Recipe Setup" at bounding box center [142, 39] width 48 height 12
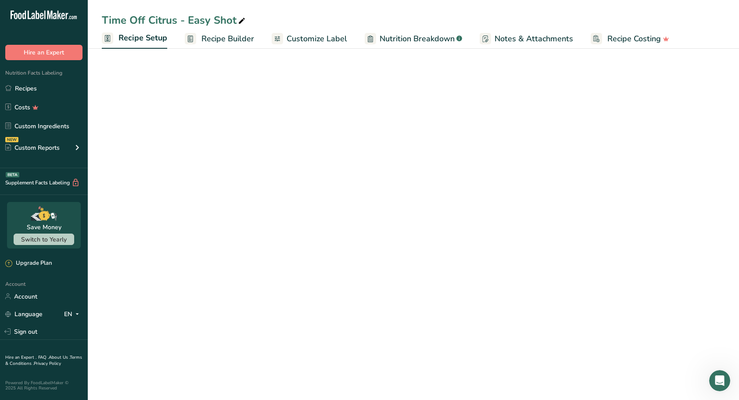
select select "5"
select select "22"
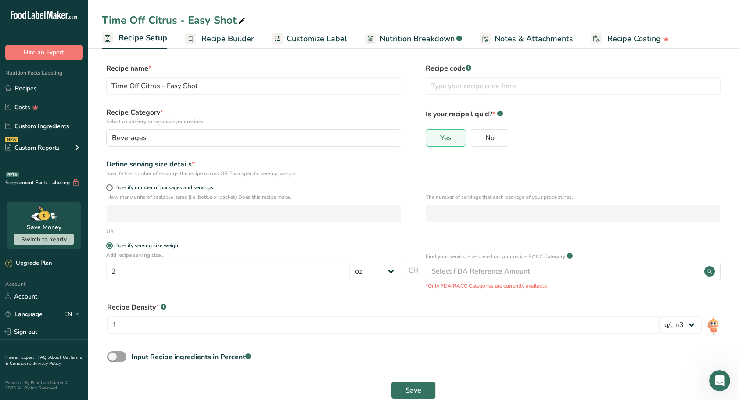
click at [304, 36] on span "Customize Label" at bounding box center [317, 39] width 61 height 12
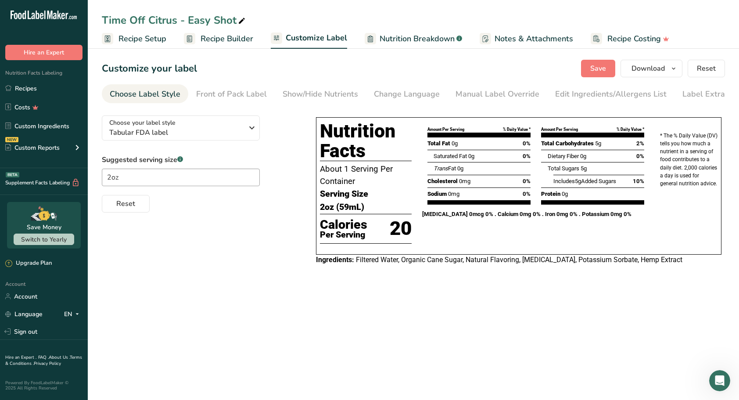
click at [34, 92] on link "Recipes" at bounding box center [44, 88] width 88 height 17
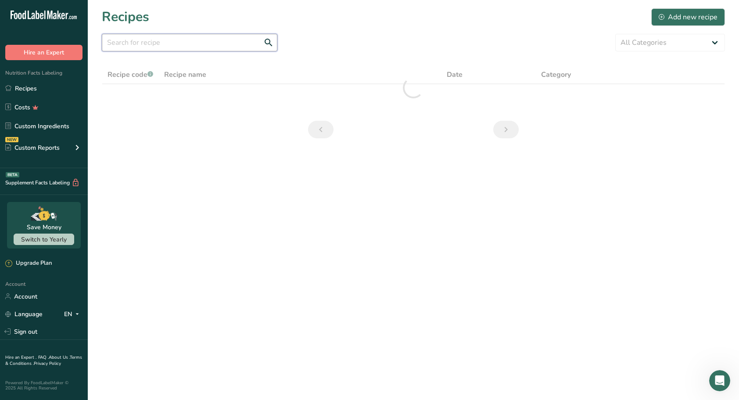
click at [131, 42] on input "text" at bounding box center [190, 43] width 176 height 18
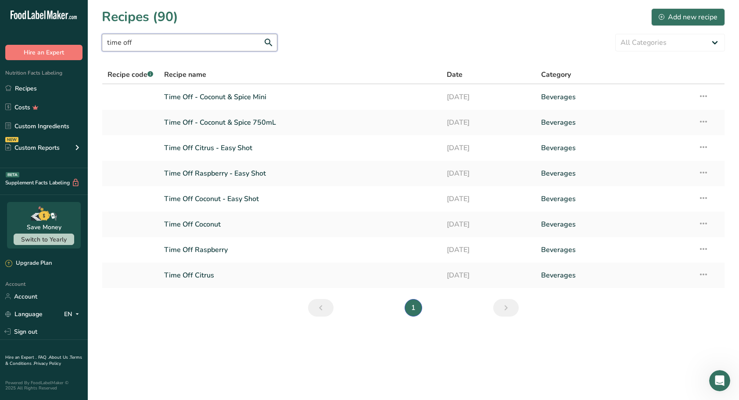
type input "time off"
click at [223, 171] on link "Time Off Raspberry - Easy Shot" at bounding box center [300, 173] width 273 height 18
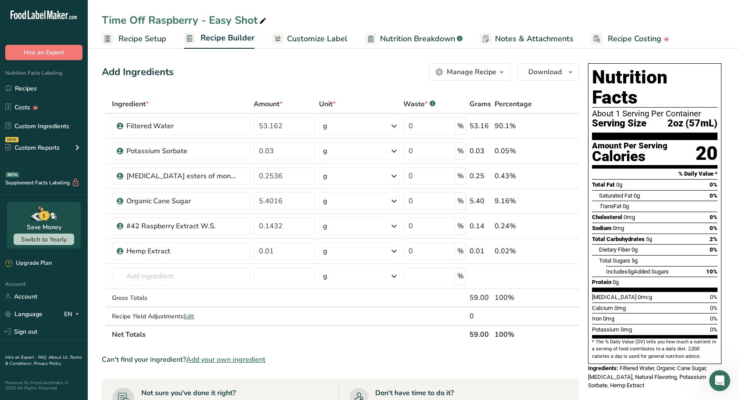
click at [22, 90] on link "Recipes" at bounding box center [44, 88] width 88 height 17
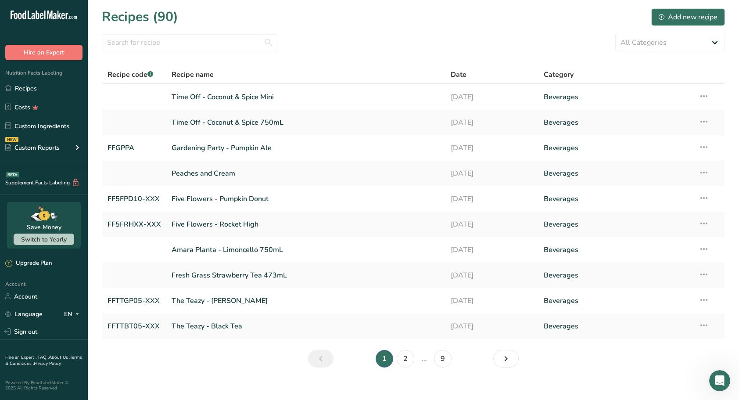
click at [268, 95] on link "Time Off - Coconut & Spice Mini" at bounding box center [306, 97] width 269 height 18
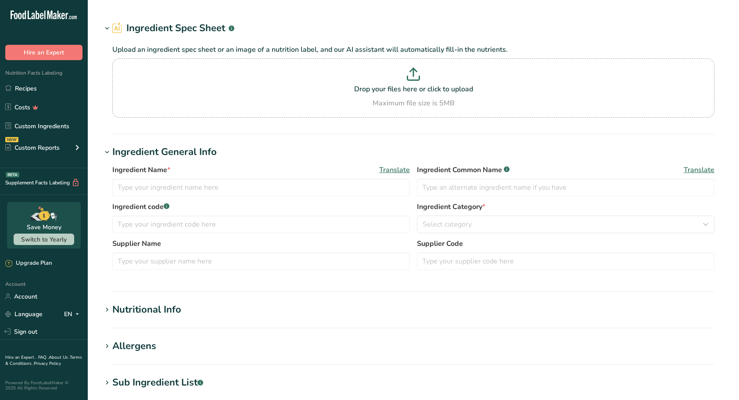
type input "Natural Flavor"
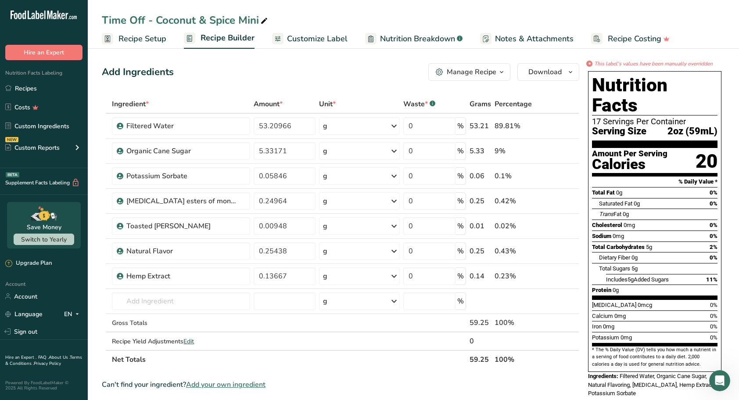
click at [346, 70] on div "Add Ingredients Manage Recipe Delete Recipe Duplicate Recipe Scale Recipe Save …" at bounding box center [340, 72] width 477 height 18
click at [571, 73] on icon "button" at bounding box center [570, 72] width 7 height 11
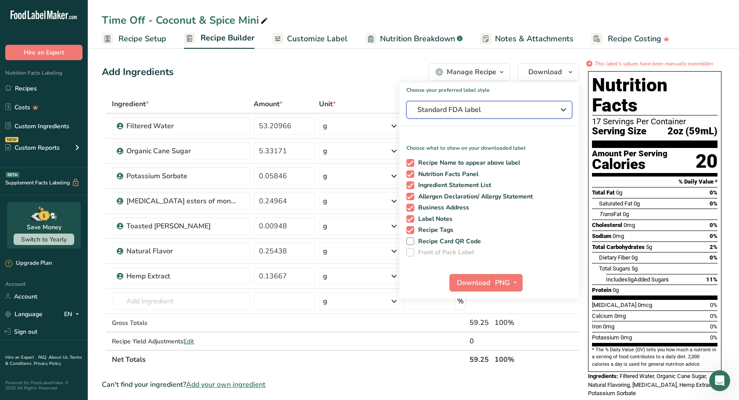
click at [563, 109] on icon "button" at bounding box center [563, 110] width 11 height 16
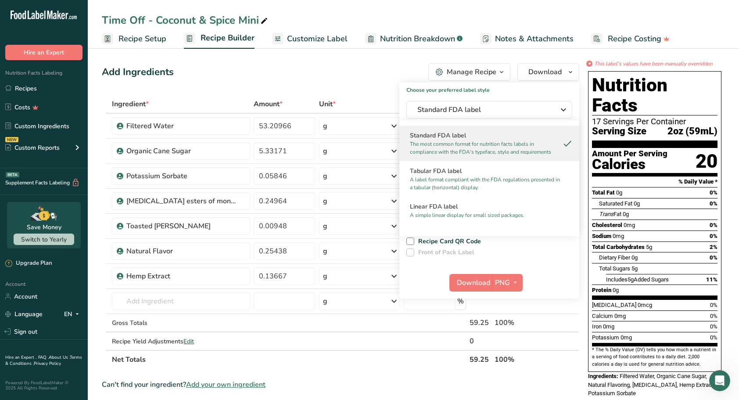
click at [453, 205] on h2 "Linear FDA label" at bounding box center [489, 206] width 159 height 9
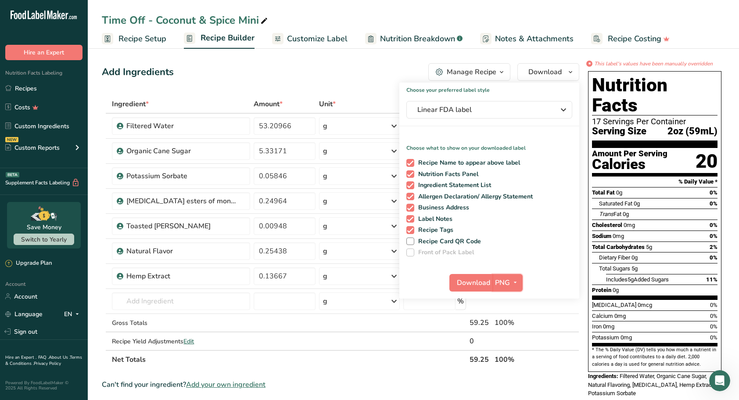
click at [519, 283] on span "button" at bounding box center [515, 282] width 11 height 11
click at [504, 331] on link "SVG" at bounding box center [509, 329] width 28 height 14
click at [467, 283] on span "Download" at bounding box center [473, 282] width 33 height 11
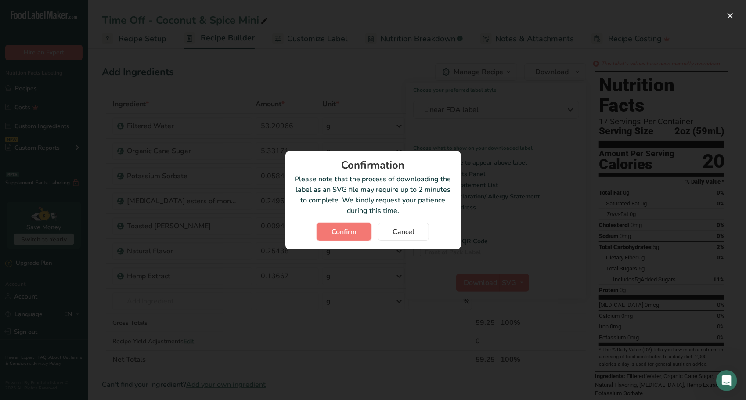
click at [330, 227] on button "Confirm" at bounding box center [344, 232] width 54 height 18
